Goal: Browse casually

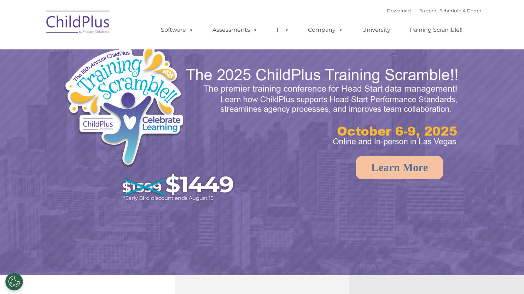
select select "MEDIUM"
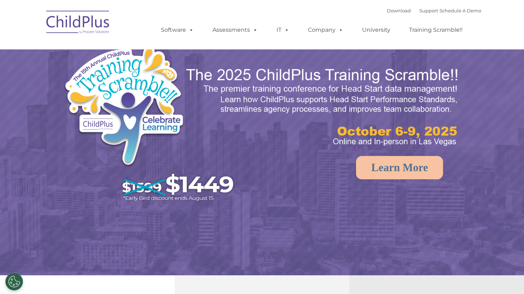
select select "MEDIUM"
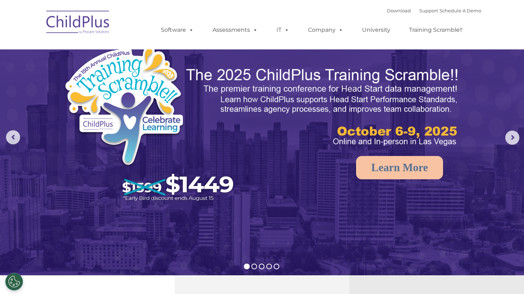
click at [516, 139] on rs-arrow at bounding box center [512, 138] width 14 height 14
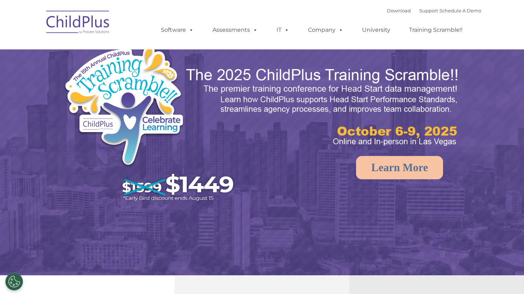
select select "MEDIUM"
